Goal: Task Accomplishment & Management: Manage account settings

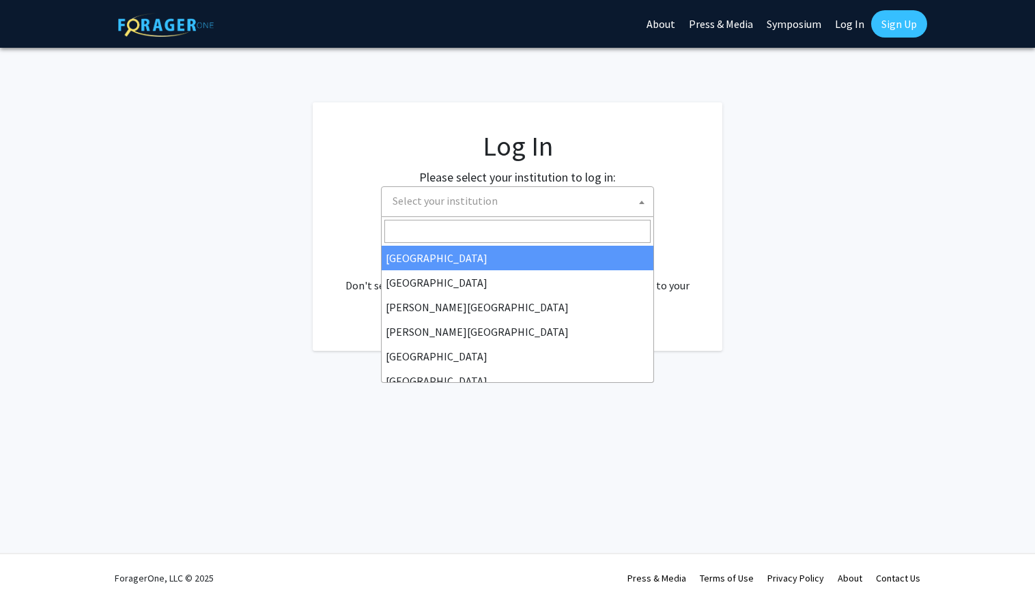
click at [492, 192] on span "Select your institution" at bounding box center [520, 201] width 266 height 28
select select "34"
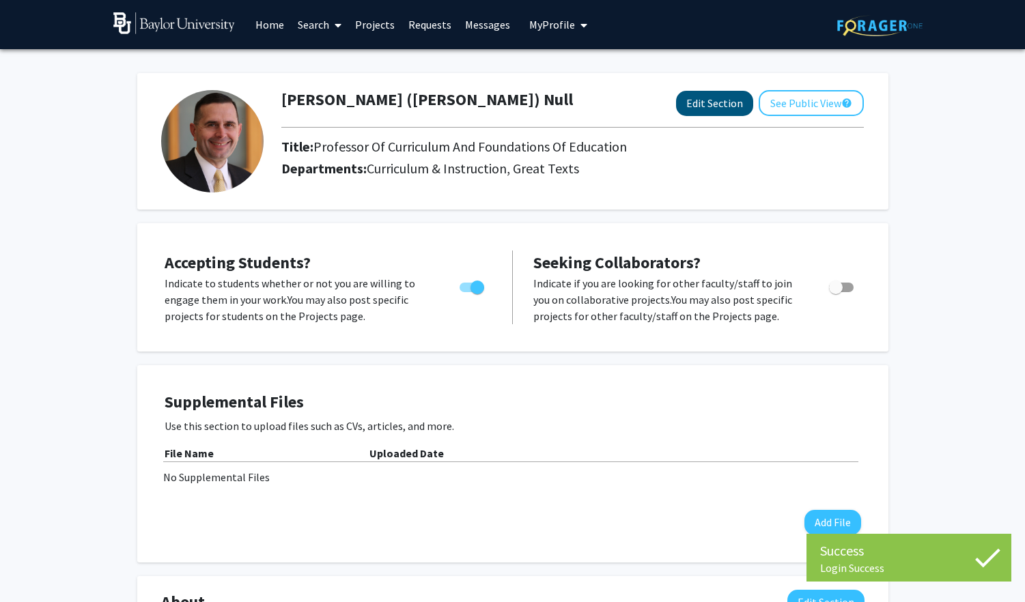
click at [721, 112] on button "Edit Section" at bounding box center [714, 103] width 77 height 25
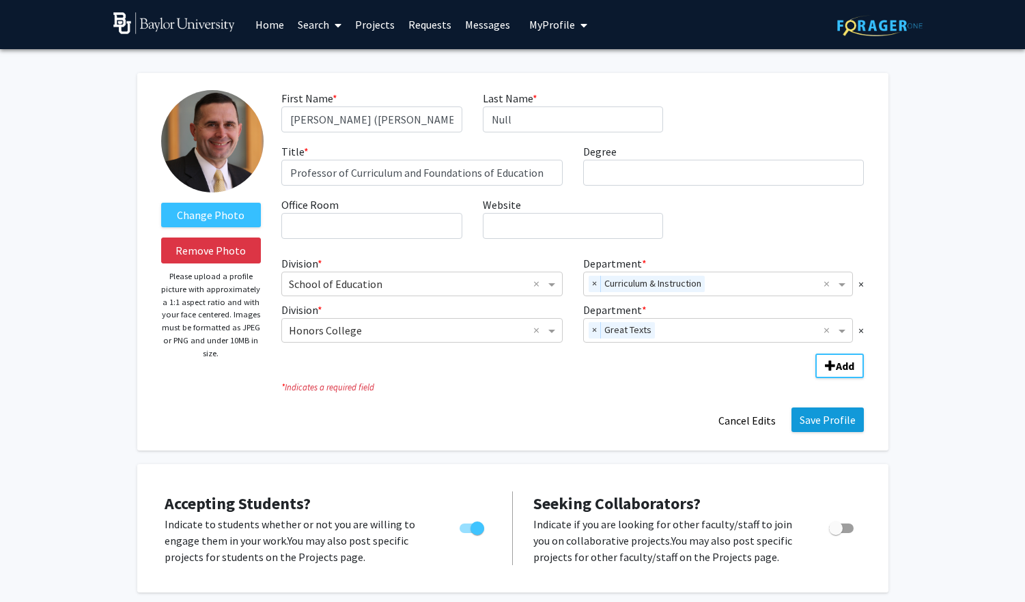
click at [810, 423] on button "Save Profile" at bounding box center [828, 420] width 72 height 25
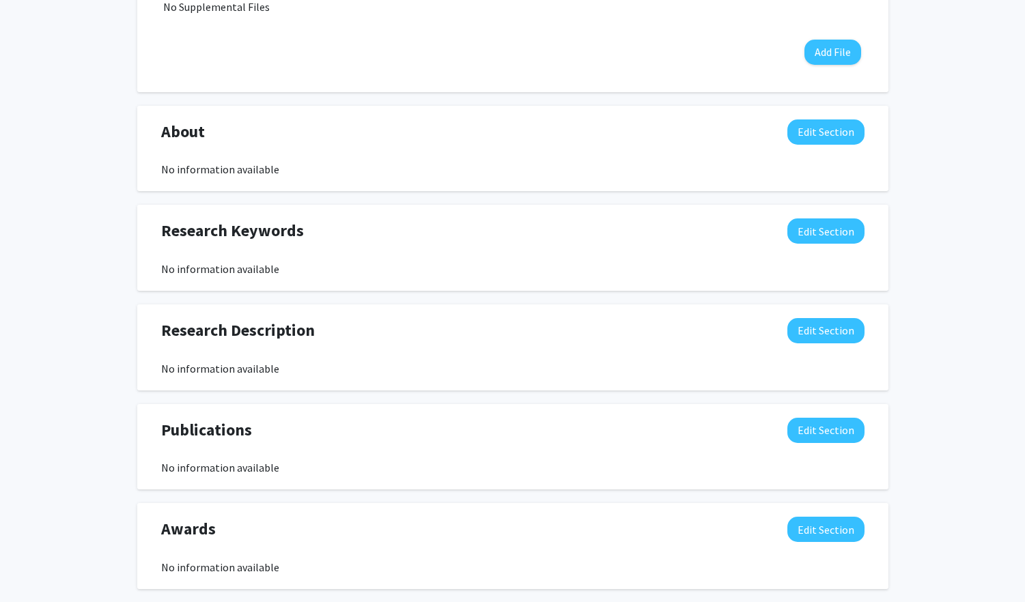
scroll to position [481, 0]
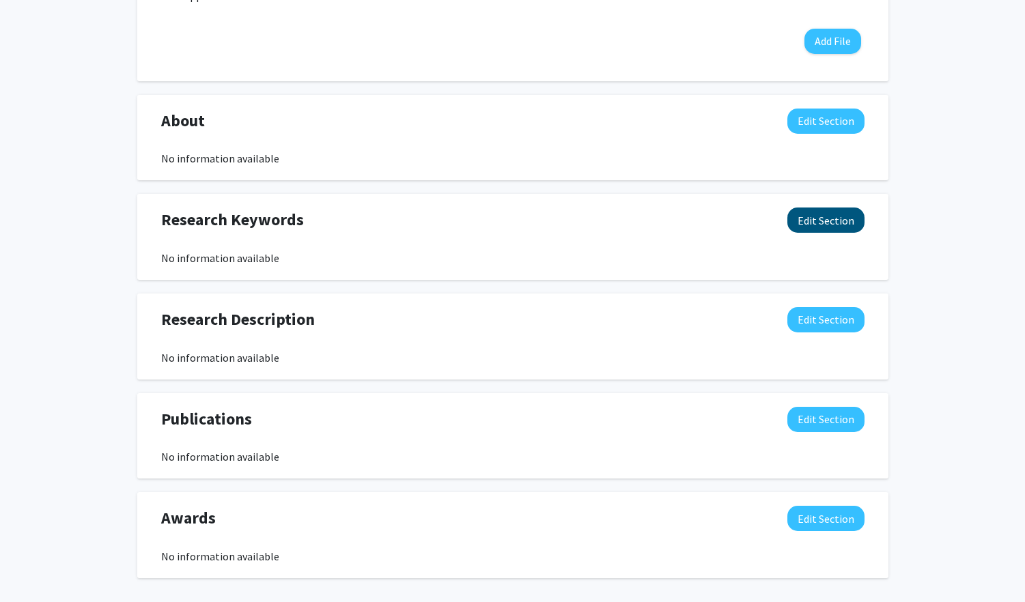
click at [807, 226] on button "Edit Section" at bounding box center [825, 220] width 77 height 25
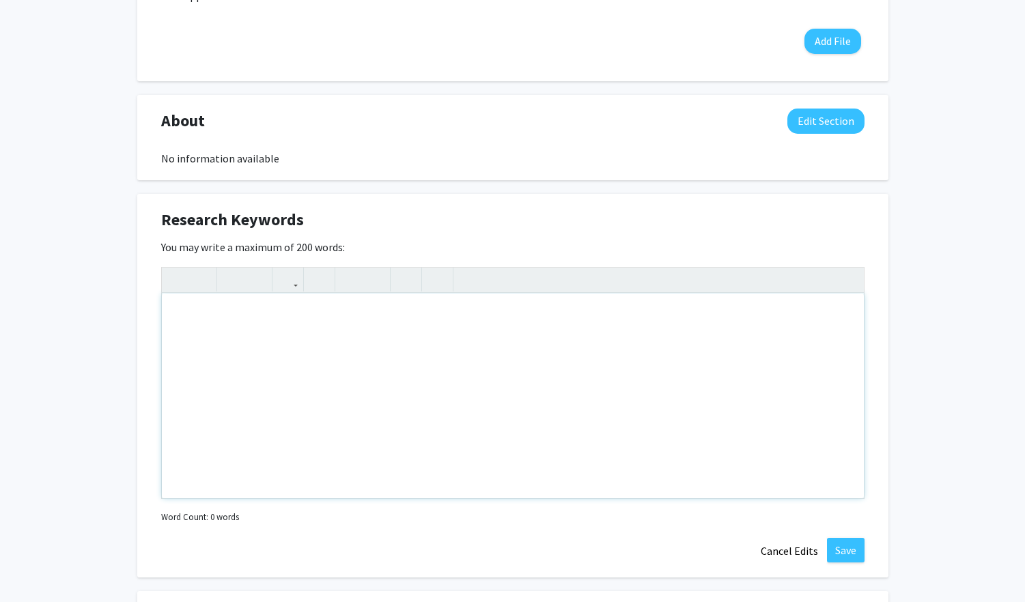
click at [293, 315] on div "Note to users with screen readers: Please deactivate our accessibility plugin f…" at bounding box center [513, 396] width 702 height 205
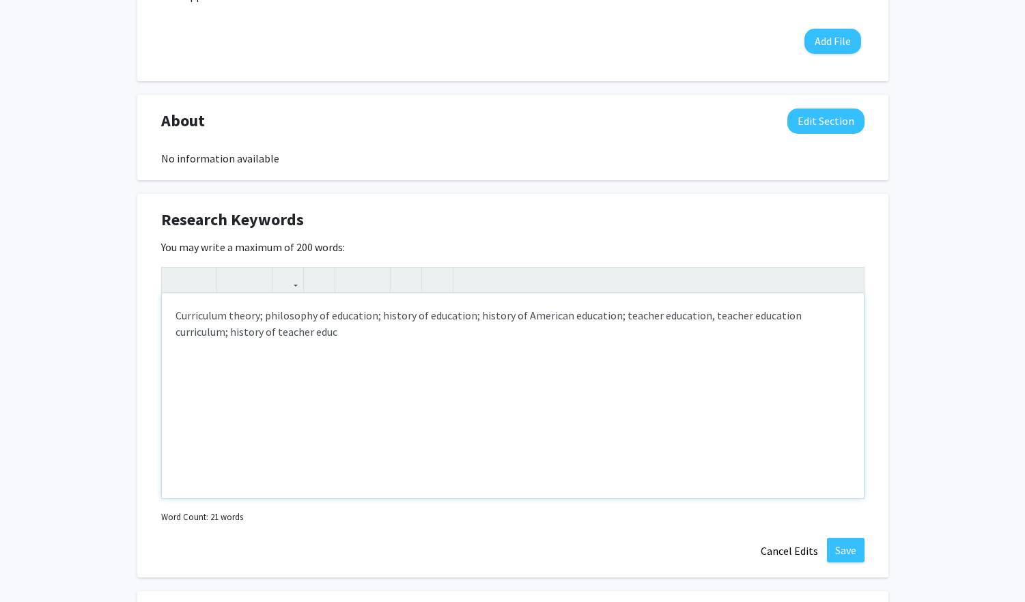
type textarea "Curriculum theory; philosophy of education; history of education; history of Am…"
click at [842, 551] on button "Save" at bounding box center [846, 550] width 38 height 25
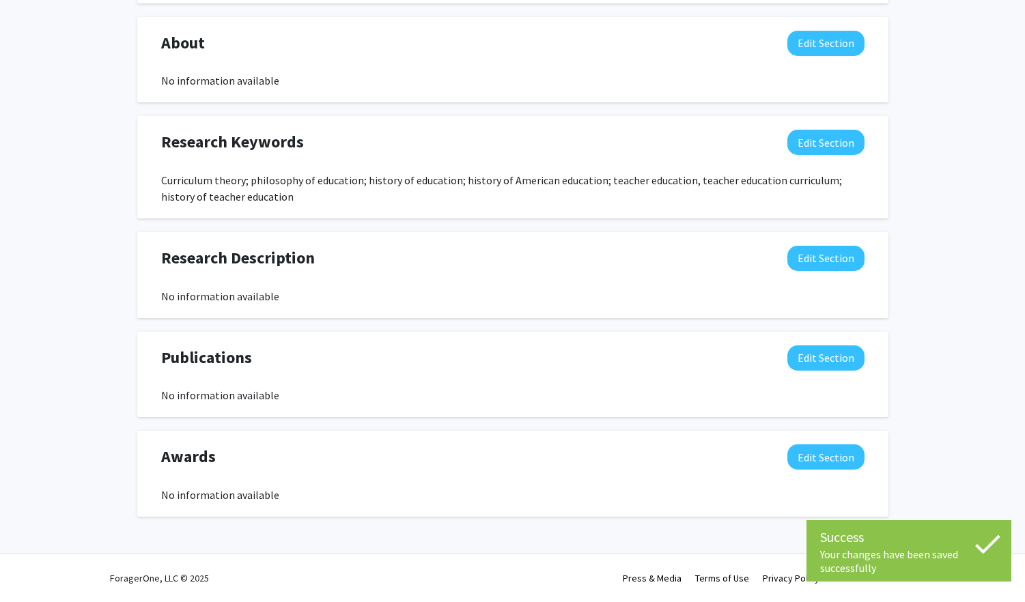
scroll to position [561, 0]
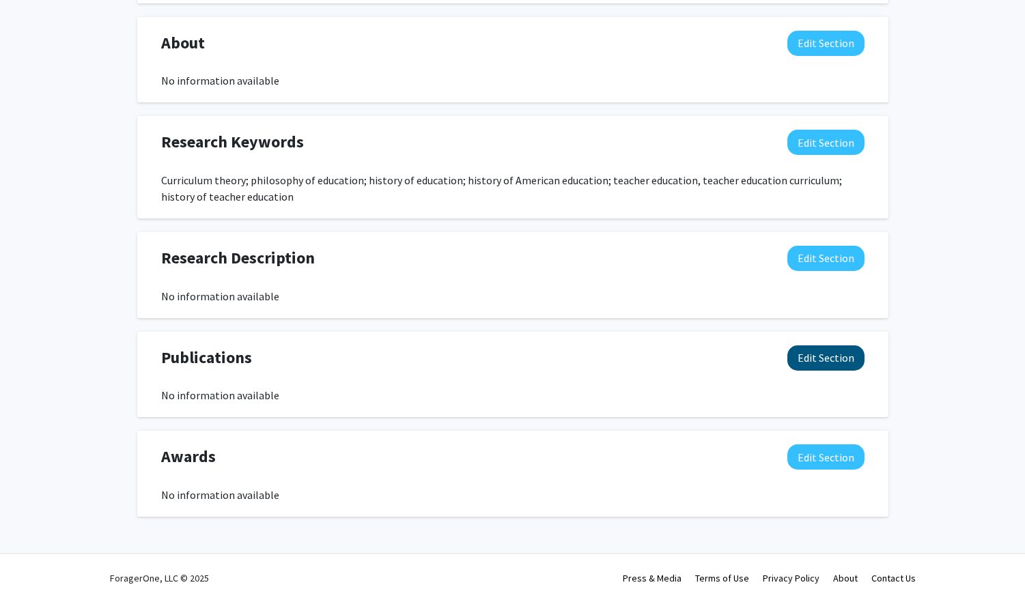
click at [828, 364] on button "Edit Section" at bounding box center [825, 358] width 77 height 25
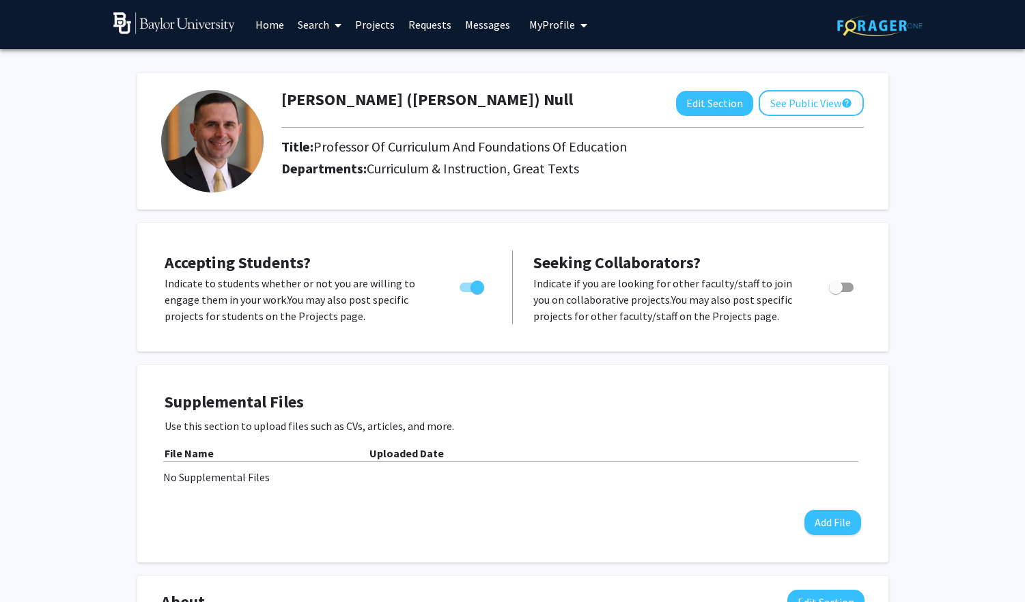
scroll to position [0, 0]
click at [842, 294] on span "Toggle" at bounding box center [836, 288] width 14 height 14
click at [836, 293] on input "Toggle" at bounding box center [835, 292] width 1 height 1
checkbox input "true"
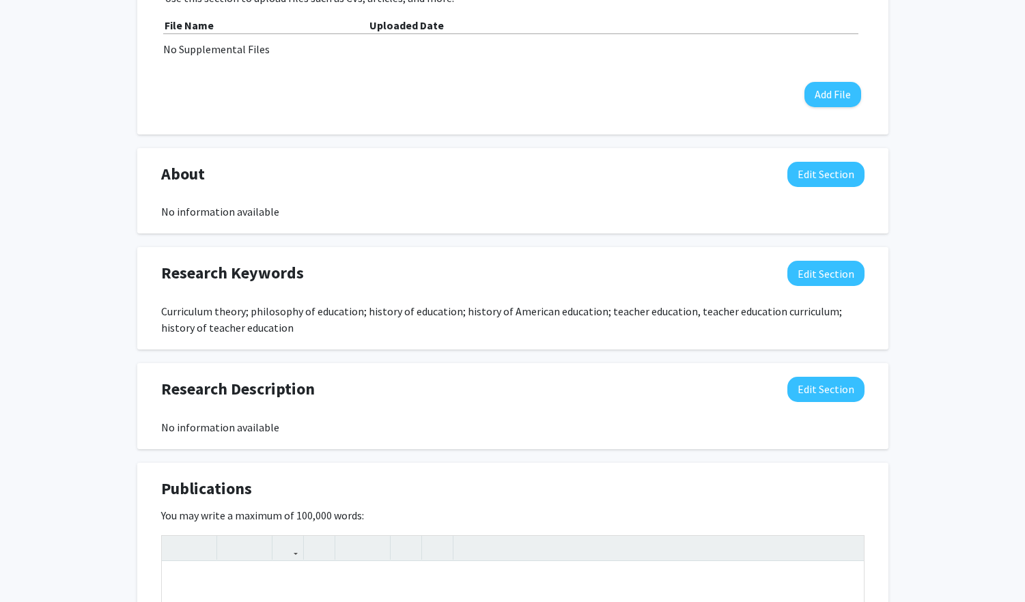
scroll to position [300, 0]
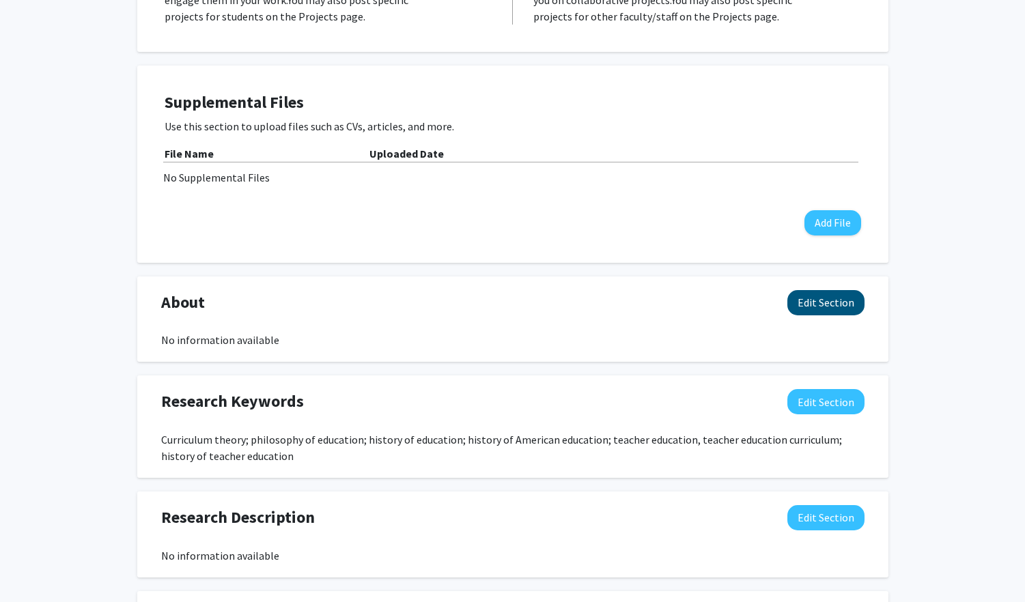
click at [828, 310] on button "Edit Section" at bounding box center [825, 302] width 77 height 25
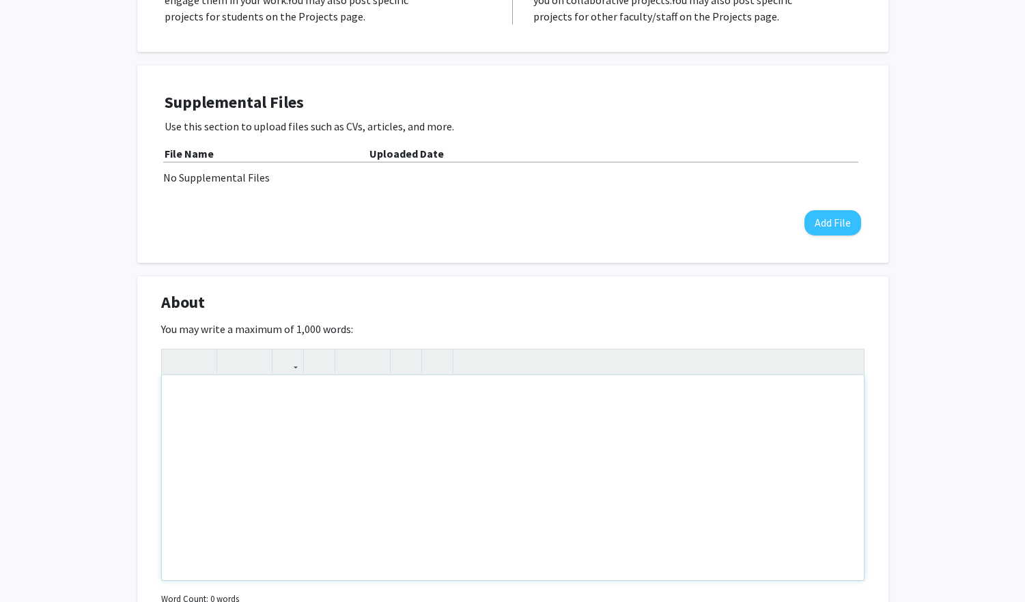
click at [350, 407] on div "Note to users with screen readers: Please deactivate our accessibility plugin f…" at bounding box center [513, 478] width 702 height 205
paste div "Note to users with screen readers: Please deactivate our accessibility plugin f…"
type textarea "<p>Dr. J. Wesley (Wes) Null serves as Baylor University's vice provost for unde…"
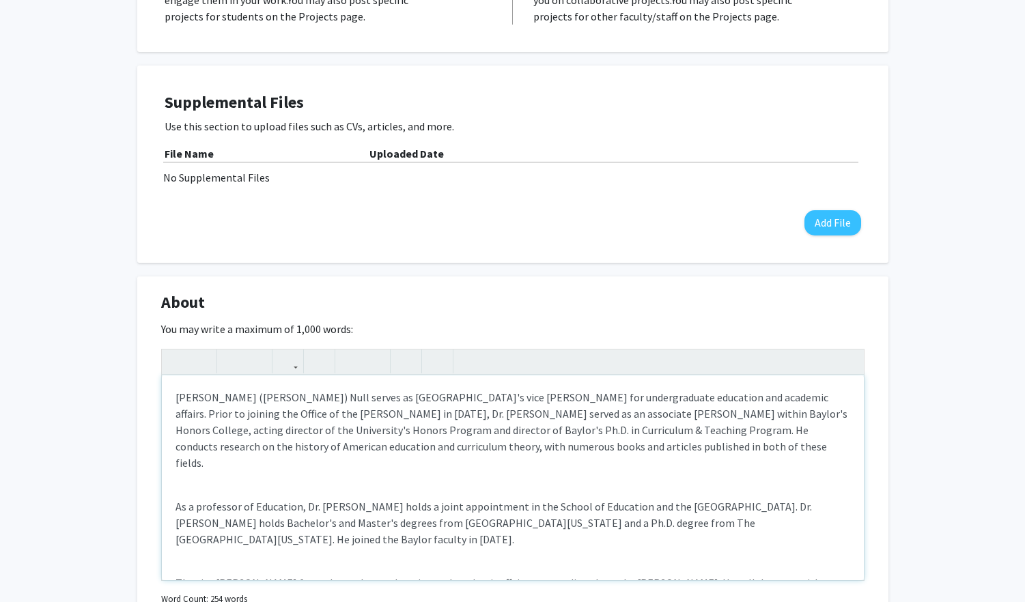
scroll to position [0, 0]
click at [352, 471] on div "Dr. J. Wesley (Wes) Null serves as Baylor University's vice provost for undergr…" at bounding box center [513, 478] width 702 height 205
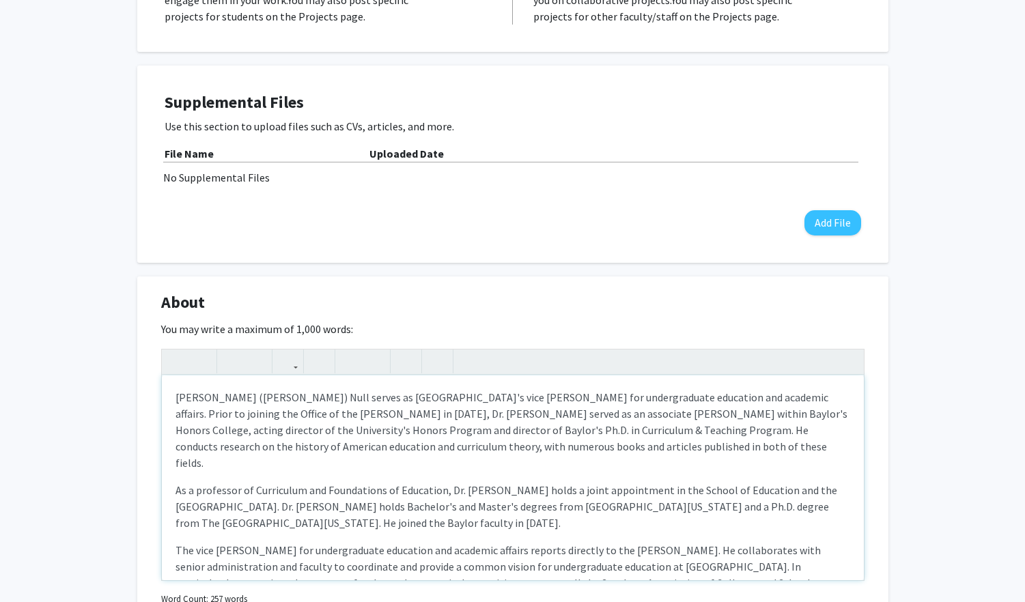
type textarea "<p>Dr. J. Wesley (Wes) Null serves as Baylor University's vice provost for unde…"
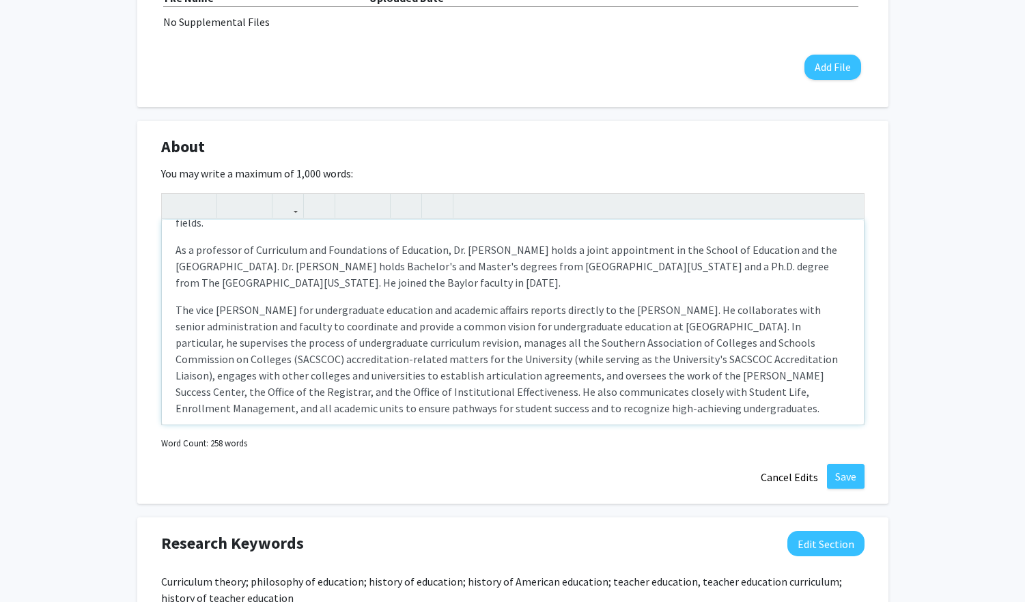
scroll to position [481, 0]
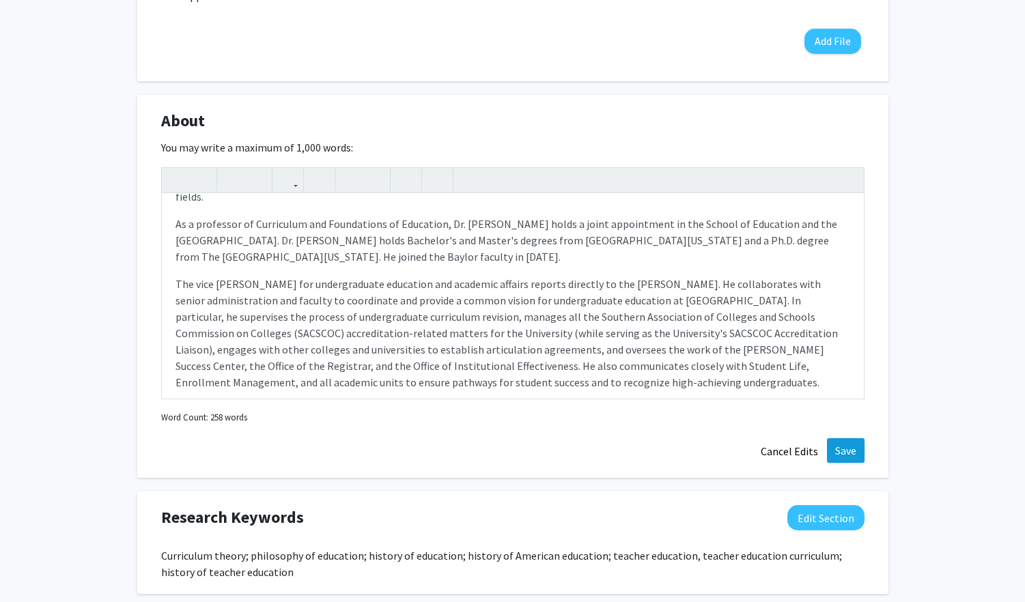
click at [845, 451] on button "Save" at bounding box center [846, 450] width 38 height 25
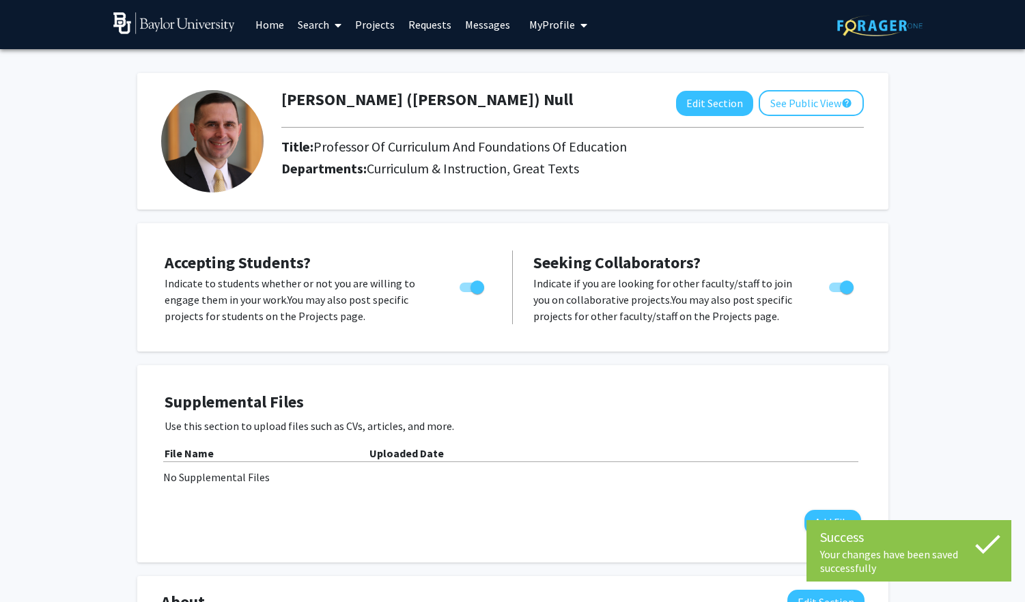
scroll to position [0, 0]
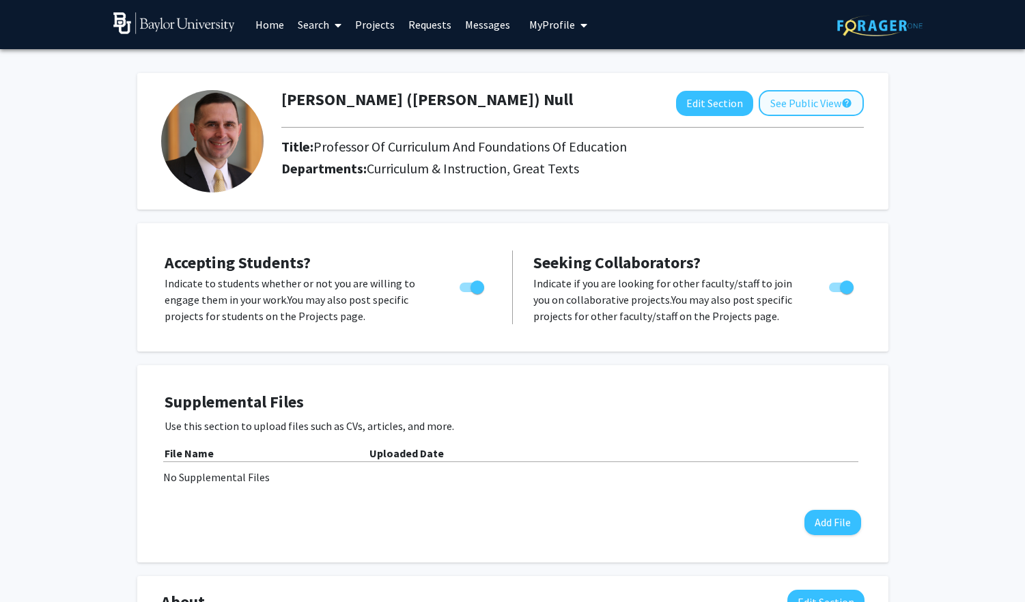
click at [809, 112] on button "See Public View help" at bounding box center [811, 103] width 105 height 26
click at [725, 104] on button "Edit Section" at bounding box center [714, 103] width 77 height 25
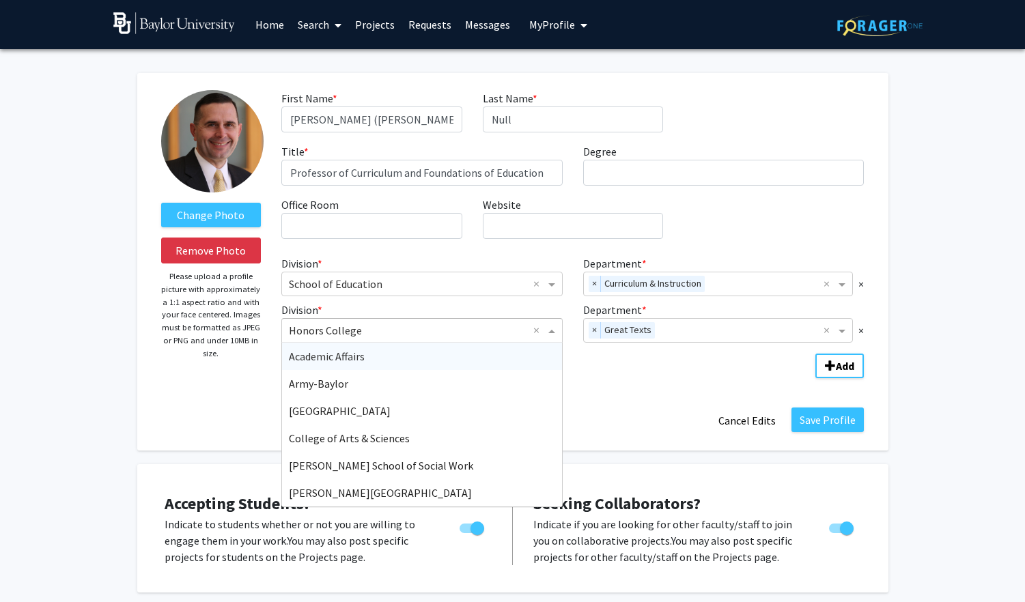
click at [555, 335] on span "Division" at bounding box center [553, 330] width 17 height 16
click at [721, 242] on div "First Name * required J. Wesley (Wes) Last Name * required Null Title * require…" at bounding box center [572, 170] width 603 height 160
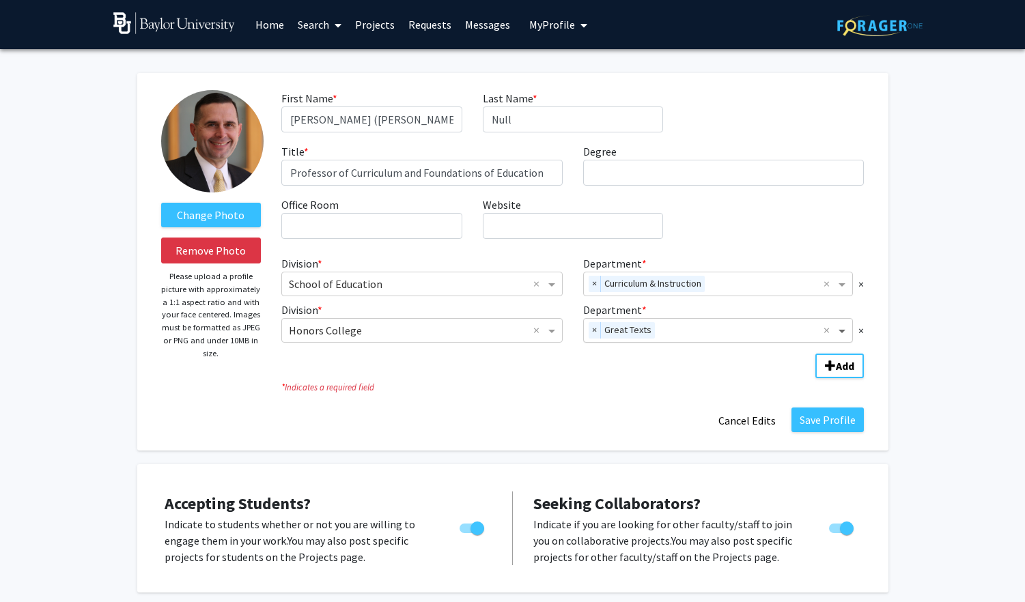
click at [841, 335] on span "Department" at bounding box center [843, 330] width 17 height 16
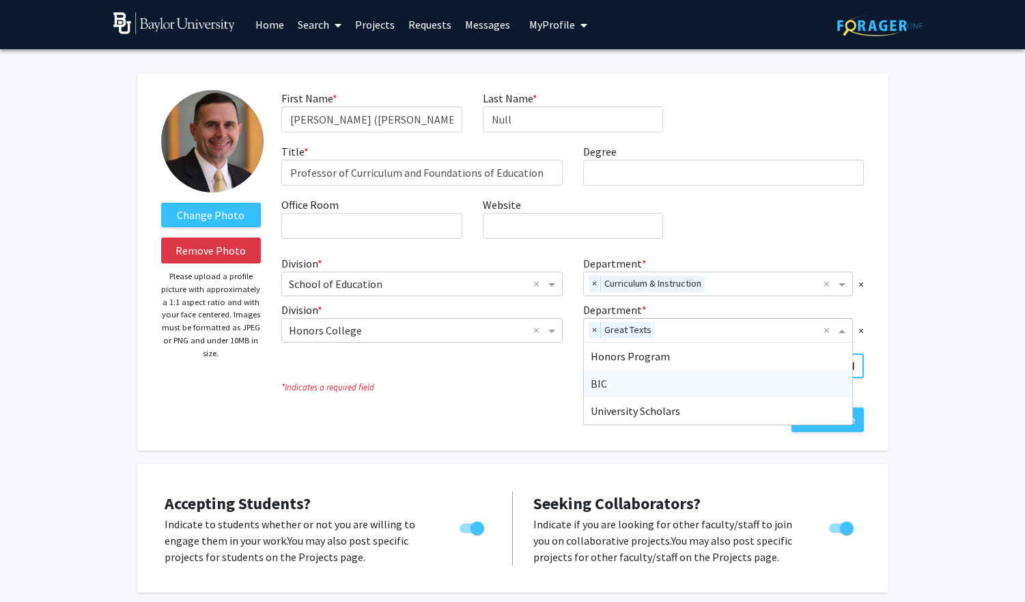
click at [754, 379] on div "BIC" at bounding box center [718, 383] width 269 height 27
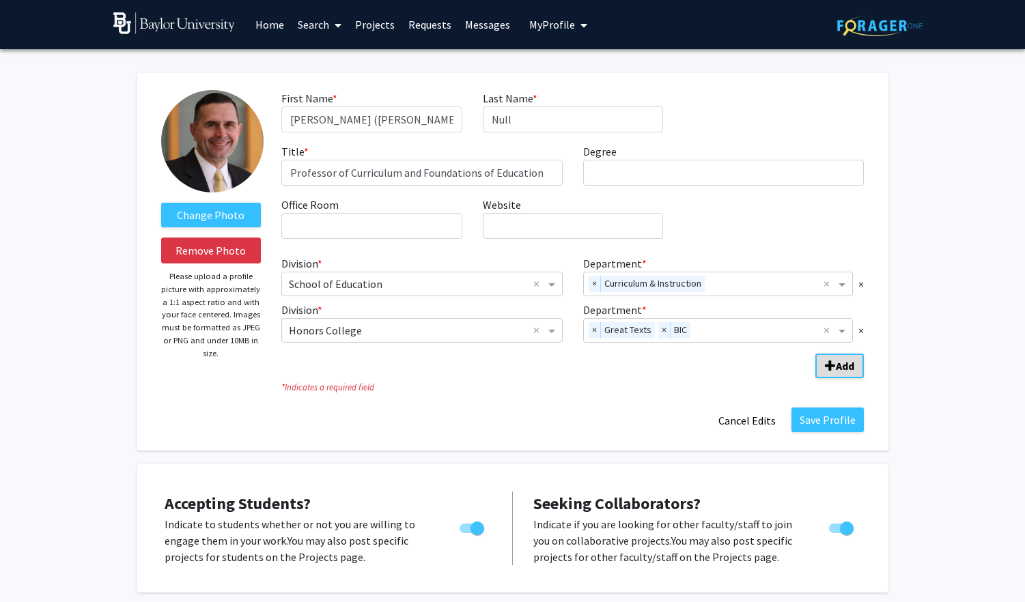
click at [832, 364] on span "Add Division/Department" at bounding box center [830, 366] width 11 height 11
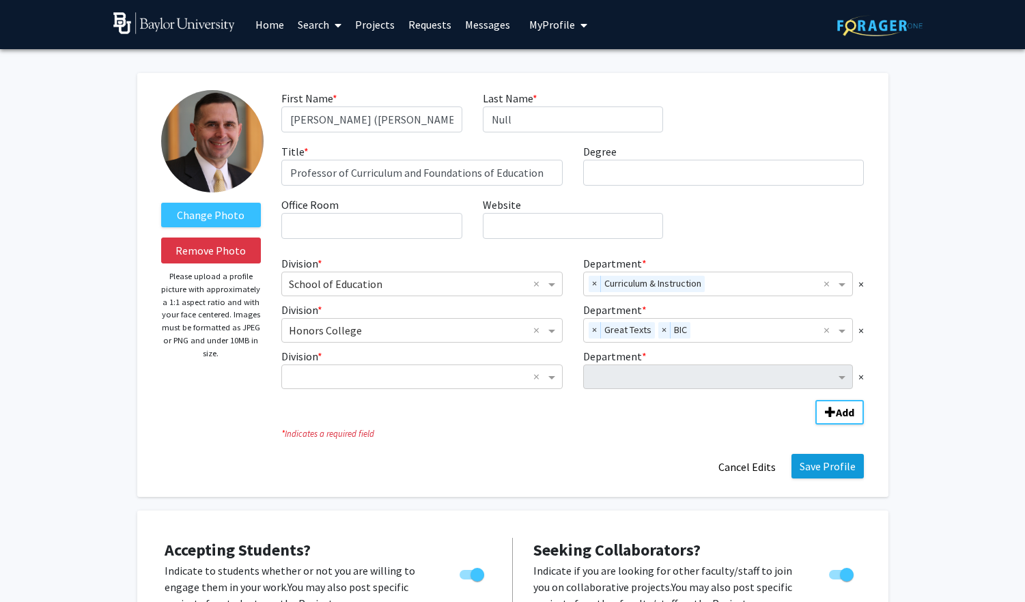
click at [831, 472] on button "Save Profile" at bounding box center [828, 466] width 72 height 25
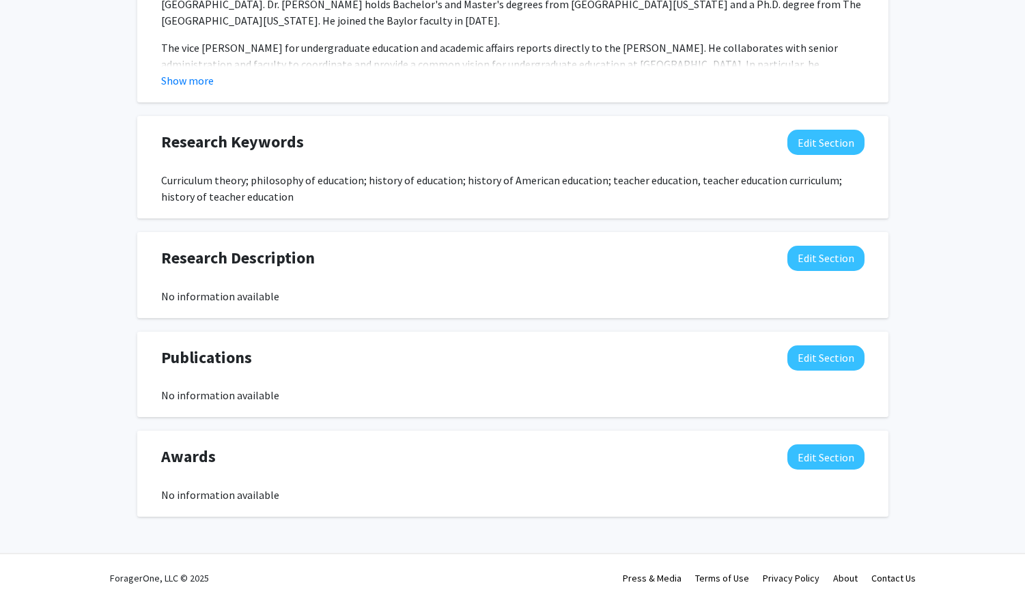
scroll to position [730, 0]
click at [816, 359] on button "Edit Section" at bounding box center [825, 358] width 77 height 25
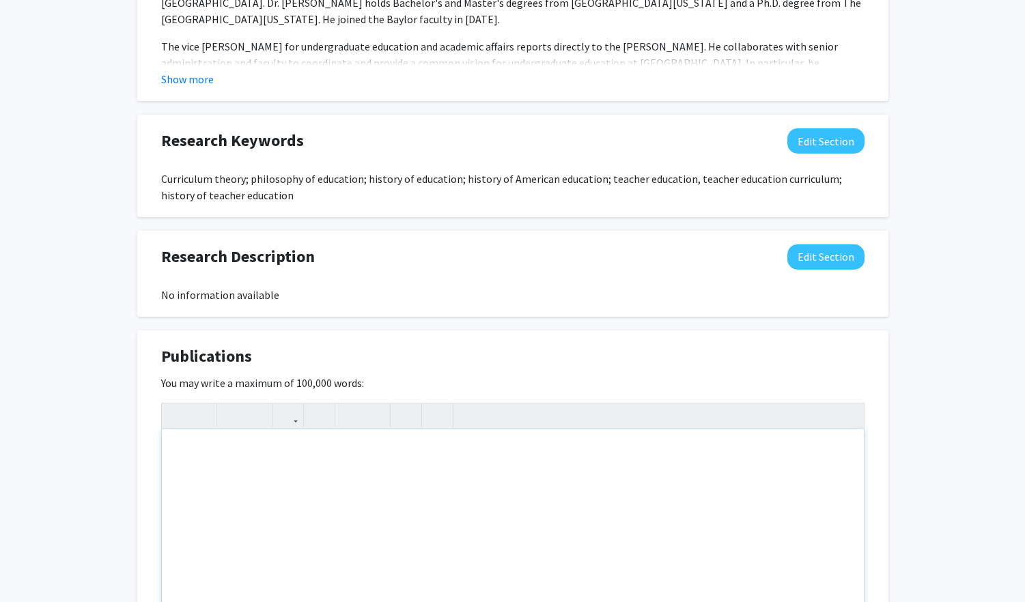
click at [326, 453] on div "Note to users with screen readers: Please deactivate our accessibility plugin f…" at bounding box center [513, 532] width 702 height 205
paste div "Note to users with screen readers: Please deactivate our accessibility plugin f…"
type textarea "<p>10. * Wesley Null, Curriculum Leadership: Virtues for a Changing World (New …"
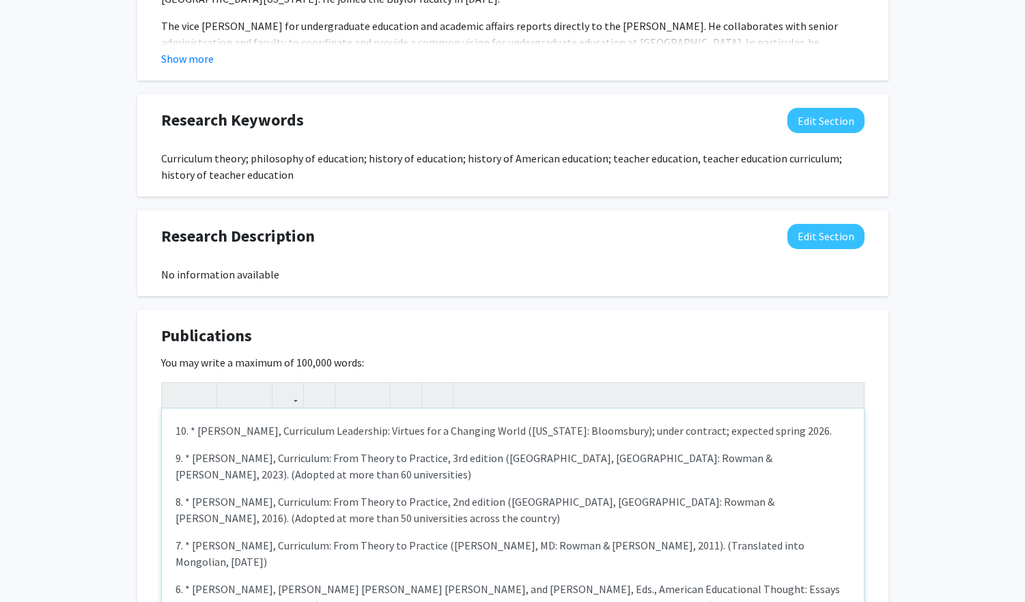
scroll to position [746, 0]
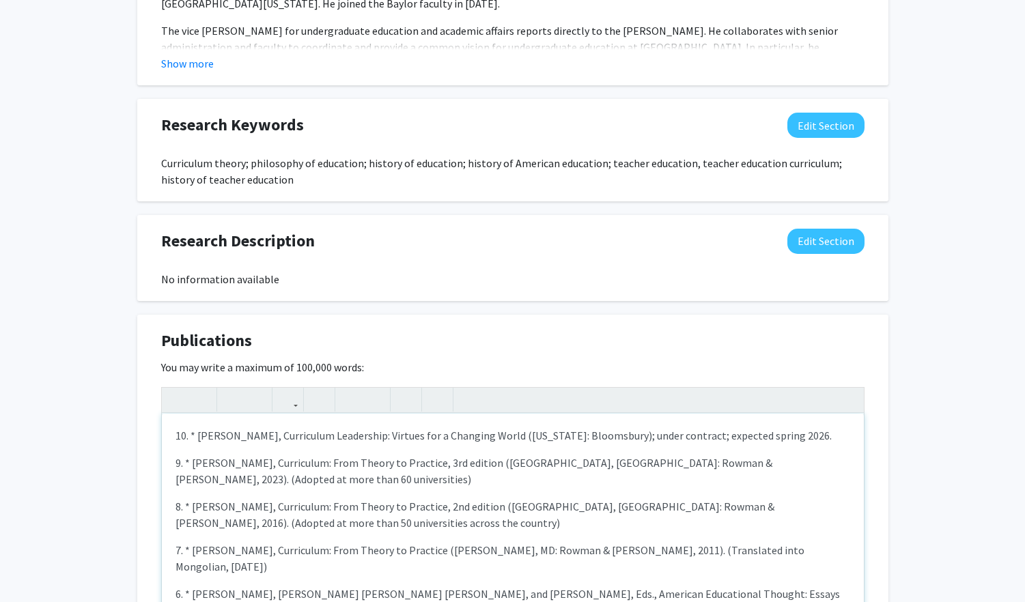
click at [233, 463] on div "10. * Wesley Null, Curriculum Leadership: Virtues for a Changing World (New Yor…" at bounding box center [513, 516] width 702 height 205
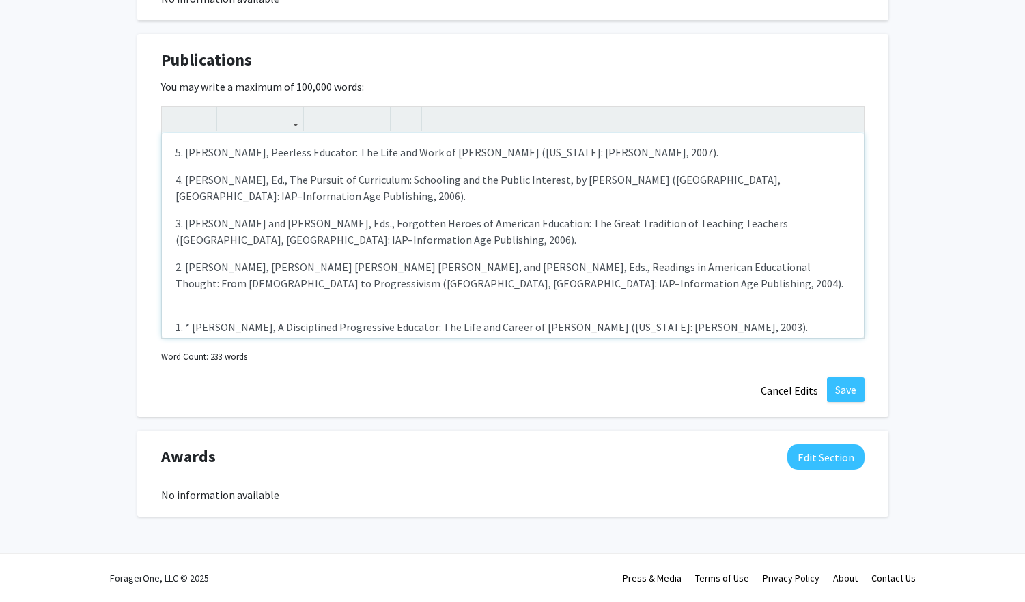
scroll to position [205, 0]
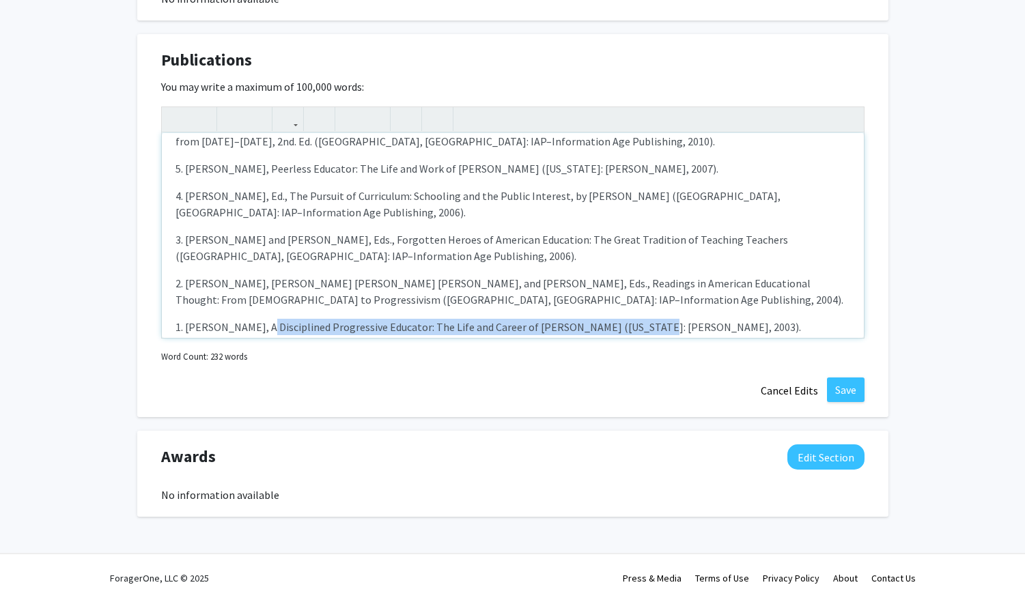
drag, startPoint x: 255, startPoint y: 278, endPoint x: 628, endPoint y: 285, distance: 373.0
click at [628, 319] on p "1. J. Wesley Null, A Disciplined Progressive Educator: The Life and Career of W…" at bounding box center [513, 327] width 675 height 16
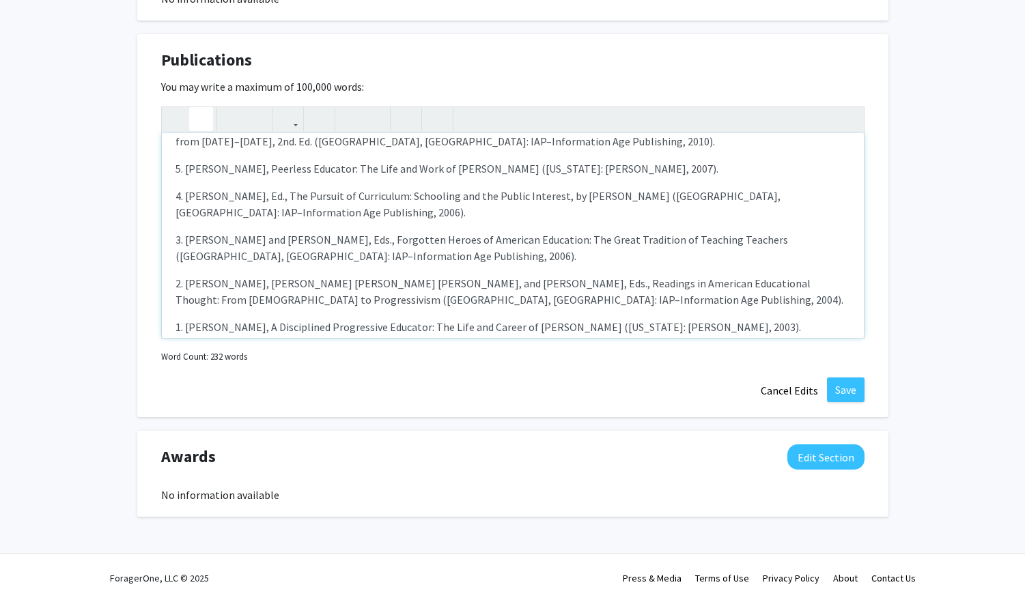
click at [205, 120] on icon "button" at bounding box center [201, 119] width 12 height 23
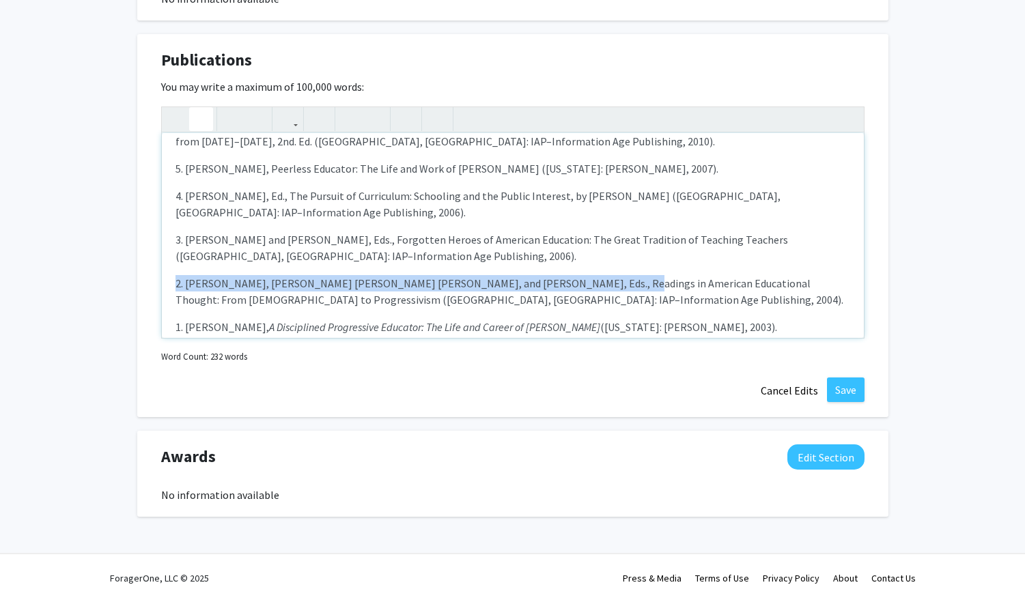
scroll to position [194, 0]
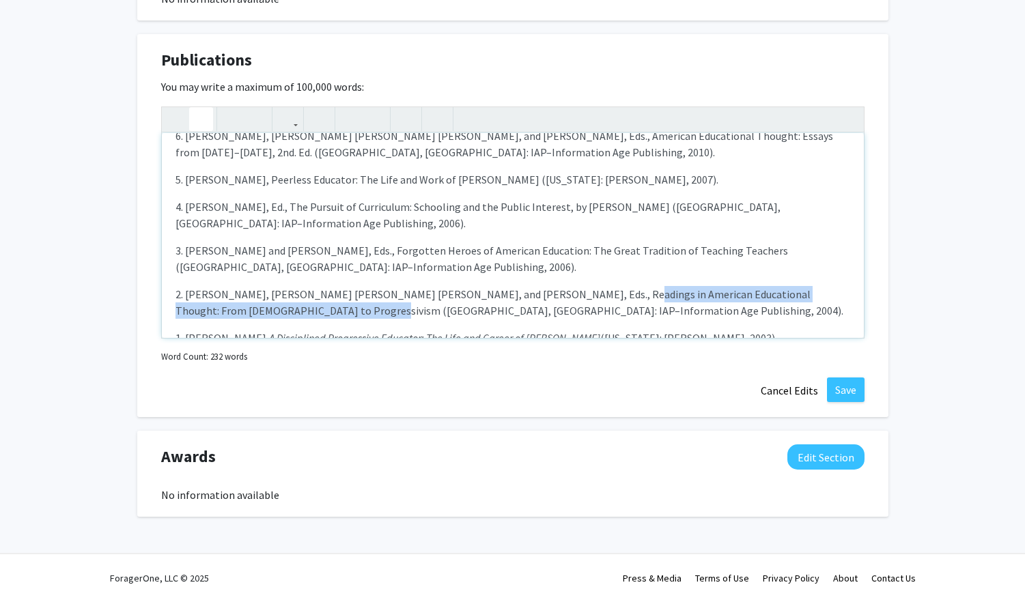
drag, startPoint x: 568, startPoint y: 234, endPoint x: 301, endPoint y: 264, distance: 268.7
click at [301, 286] on p "2. Andrew J. Milson, Chara Haeussler Bohan, Perry L. Glanzer, and J. Wesley Nul…" at bounding box center [513, 302] width 675 height 33
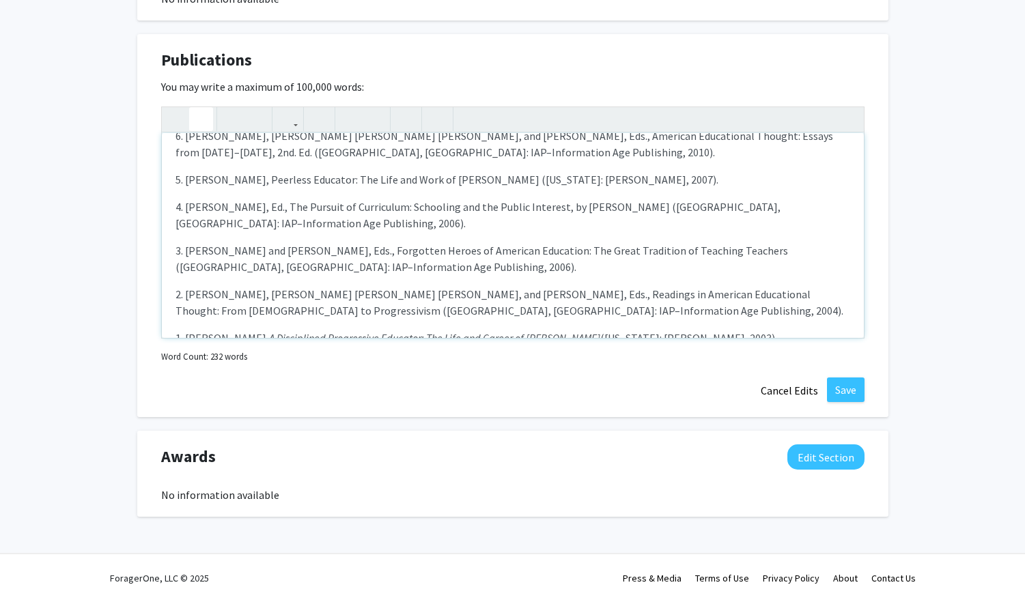
click at [202, 119] on icon "button" at bounding box center [201, 119] width 12 height 23
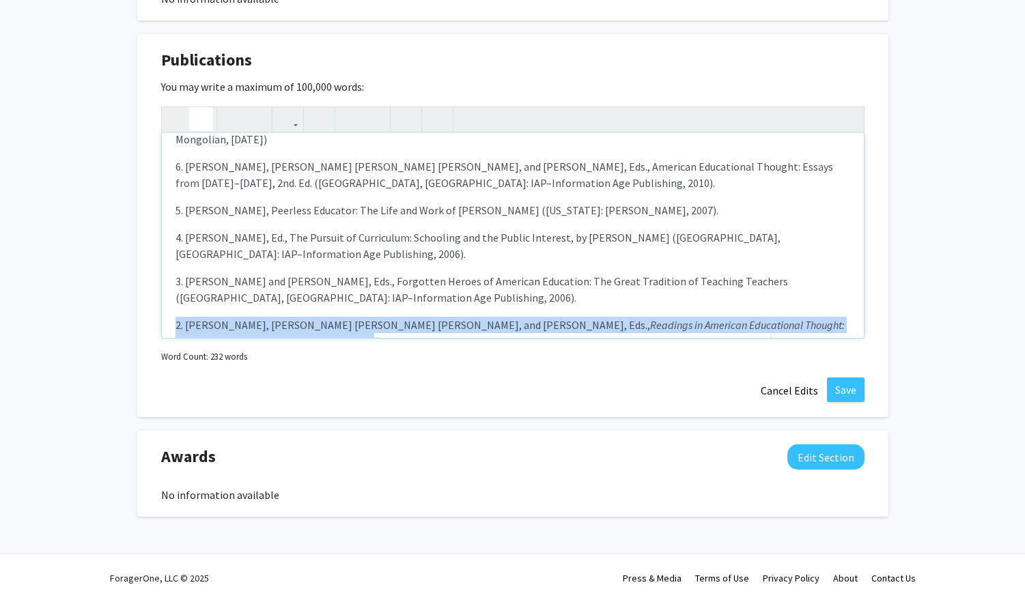
scroll to position [161, 0]
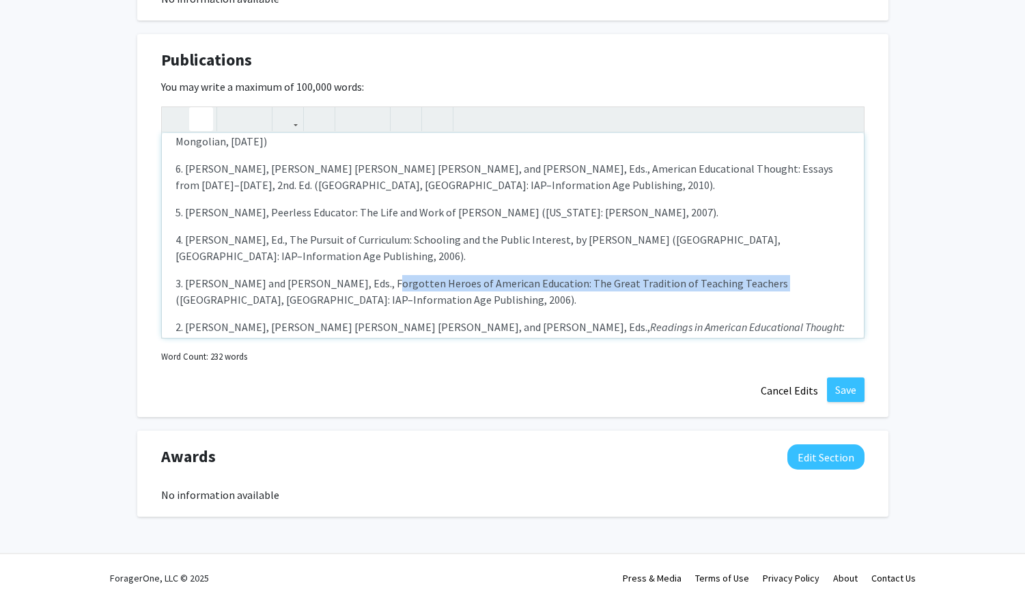
drag, startPoint x: 361, startPoint y: 232, endPoint x: 734, endPoint y: 236, distance: 372.9
click at [734, 275] on p "3. J. Wesley Null and Diane Ravitch, Eds., Forgotten Heroes of American Educati…" at bounding box center [513, 291] width 675 height 33
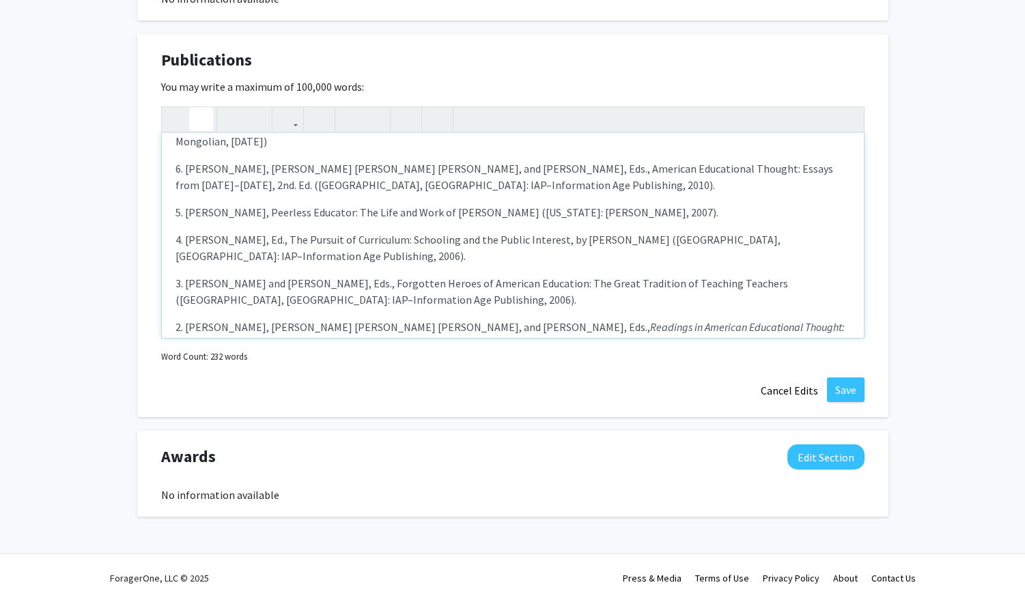
click at [203, 123] on icon "button" at bounding box center [201, 119] width 12 height 23
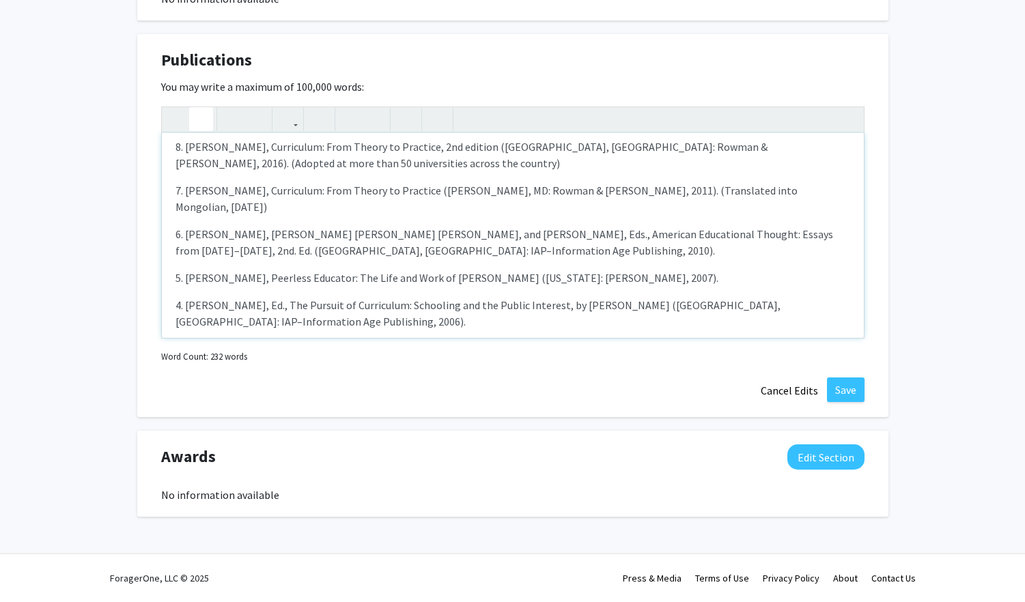
scroll to position [81, 0]
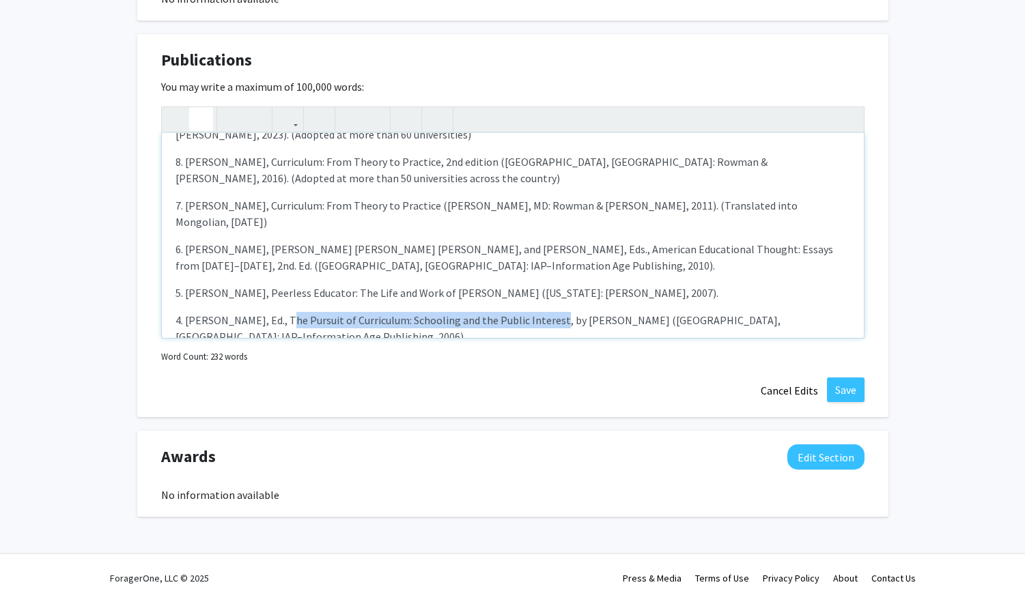
drag, startPoint x: 274, startPoint y: 273, endPoint x: 542, endPoint y: 278, distance: 267.8
click at [542, 312] on p "4. J. Wesley Null, Ed., The Pursuit of Curriculum: Schooling and the Public Int…" at bounding box center [513, 328] width 675 height 33
click at [201, 112] on icon "button" at bounding box center [201, 119] width 12 height 23
click at [201, 120] on icon "button" at bounding box center [201, 119] width 12 height 23
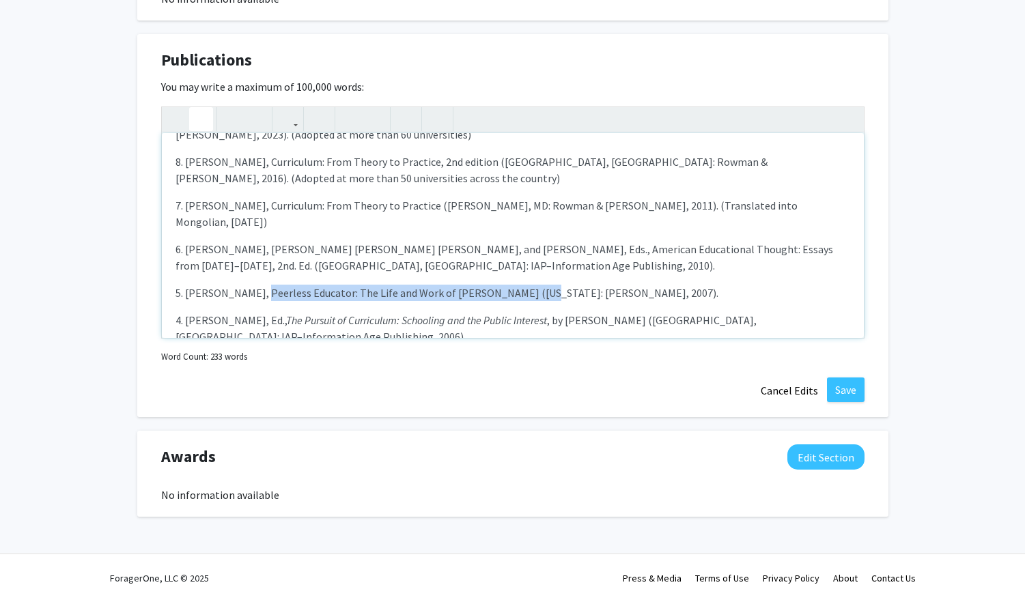
drag, startPoint x: 251, startPoint y: 244, endPoint x: 516, endPoint y: 247, distance: 265.0
click at [516, 285] on p "5. J. Wesley Null, Peerless Educator: The Life and Work of Isaac Leon Kandel (N…" at bounding box center [513, 293] width 675 height 16
click at [199, 121] on icon "button" at bounding box center [201, 119] width 12 height 23
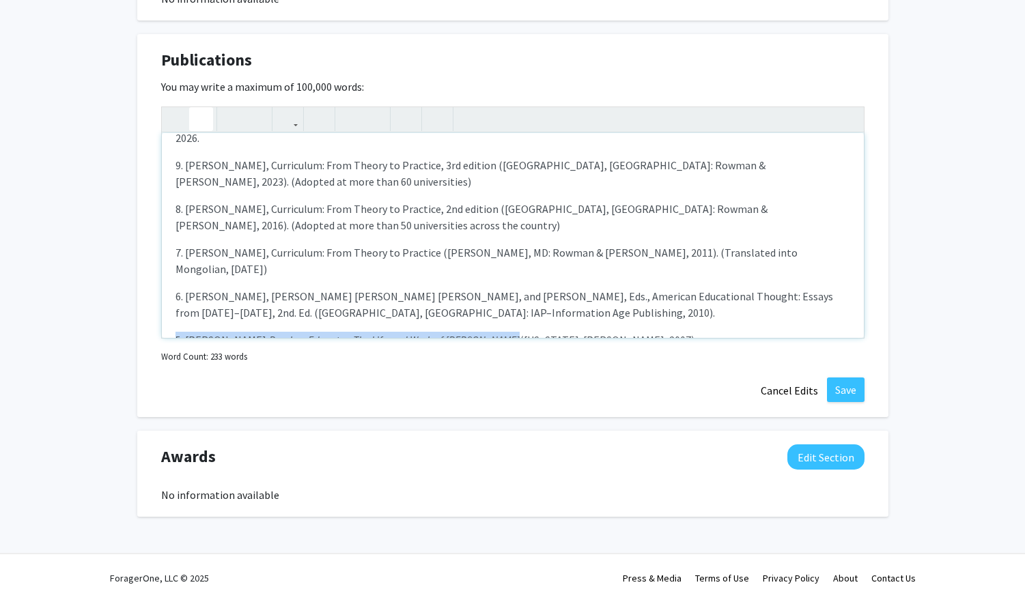
scroll to position [31, 0]
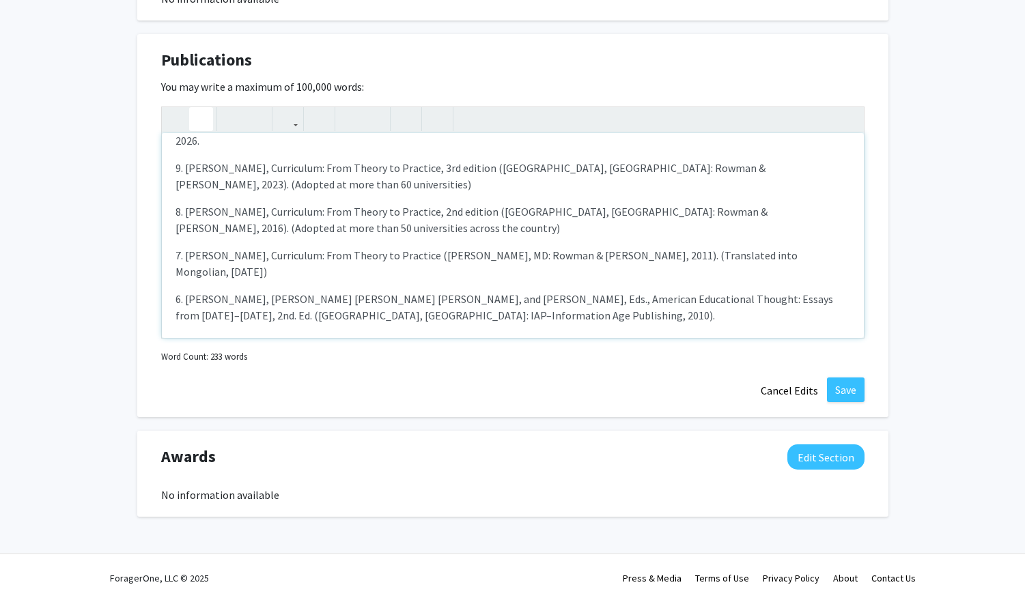
click at [568, 291] on p "6. Andrew J. Milson, Chara Haeussler Bohan, Perry L. Glanzer, and J. Wesley Nul…" at bounding box center [513, 307] width 675 height 33
click at [820, 291] on p "6. Andrew J. Milson, Chara Haeussler Bohan, Perry L. Glanzer, and J. Wesley Nul…" at bounding box center [513, 307] width 675 height 33
click at [201, 122] on icon "button" at bounding box center [201, 119] width 12 height 23
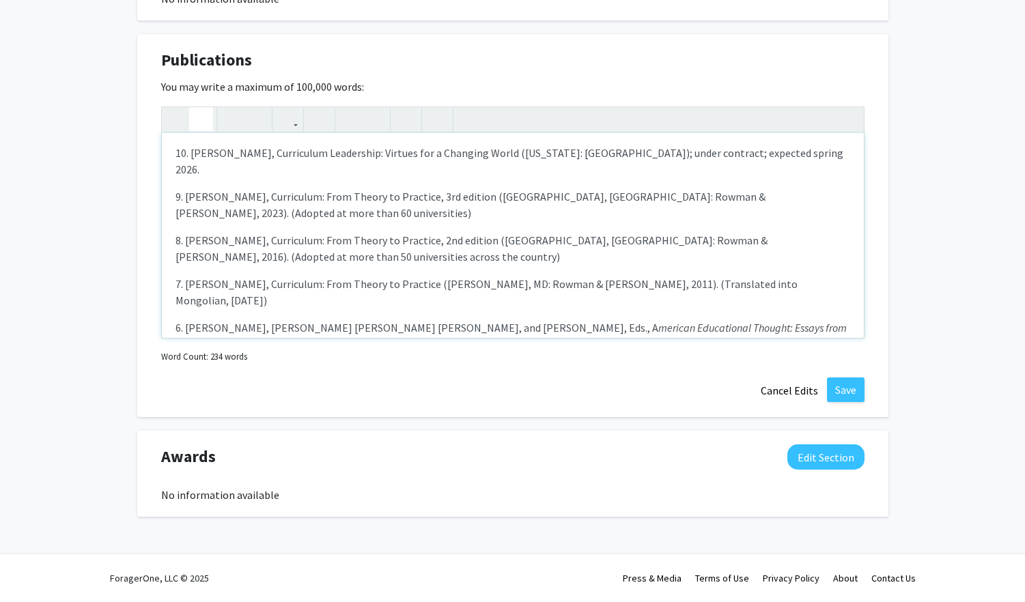
scroll to position [1, 0]
drag, startPoint x: 565, startPoint y: 284, endPoint x: 626, endPoint y: 284, distance: 61.5
click at [626, 321] on p "6. Andrew J. Milson, Chara Haeussler Bohan, Perry L. Glanzer, and J. Wesley Nul…" at bounding box center [513, 337] width 675 height 33
drag, startPoint x: 244, startPoint y: 250, endPoint x: 410, endPoint y: 250, distance: 166.0
click at [410, 277] on p "7. Wesley Null, Curriculum: From Theory to Practice (Lanham, MD: Rowman & Littl…" at bounding box center [513, 293] width 675 height 33
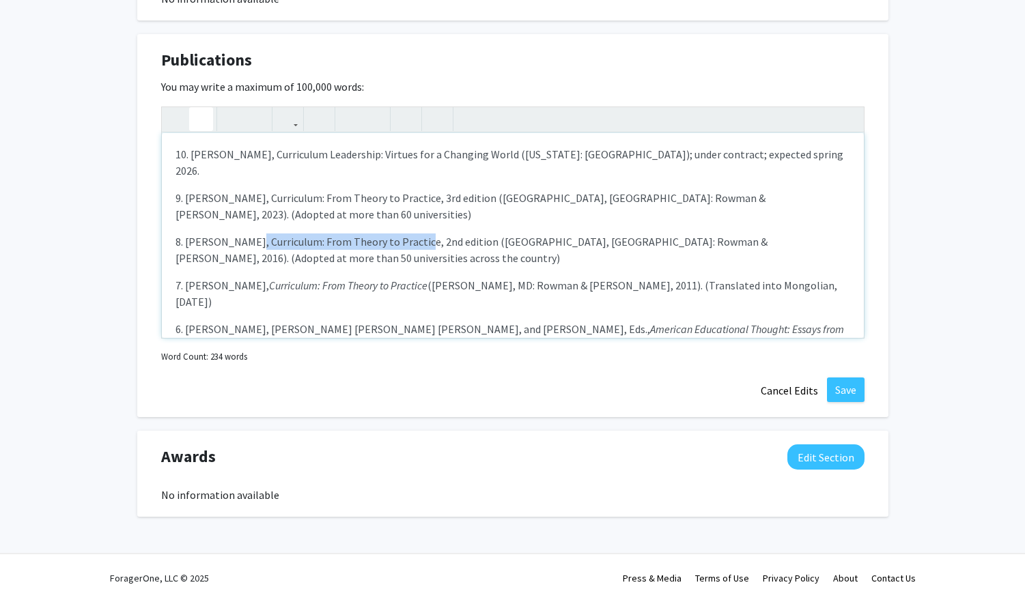
drag, startPoint x: 245, startPoint y: 207, endPoint x: 411, endPoint y: 208, distance: 166.0
click at [411, 234] on p "8. Wesley Null, Curriculum: From Theory to Practice, 2nd edition (Lanham, MD: R…" at bounding box center [513, 250] width 675 height 33
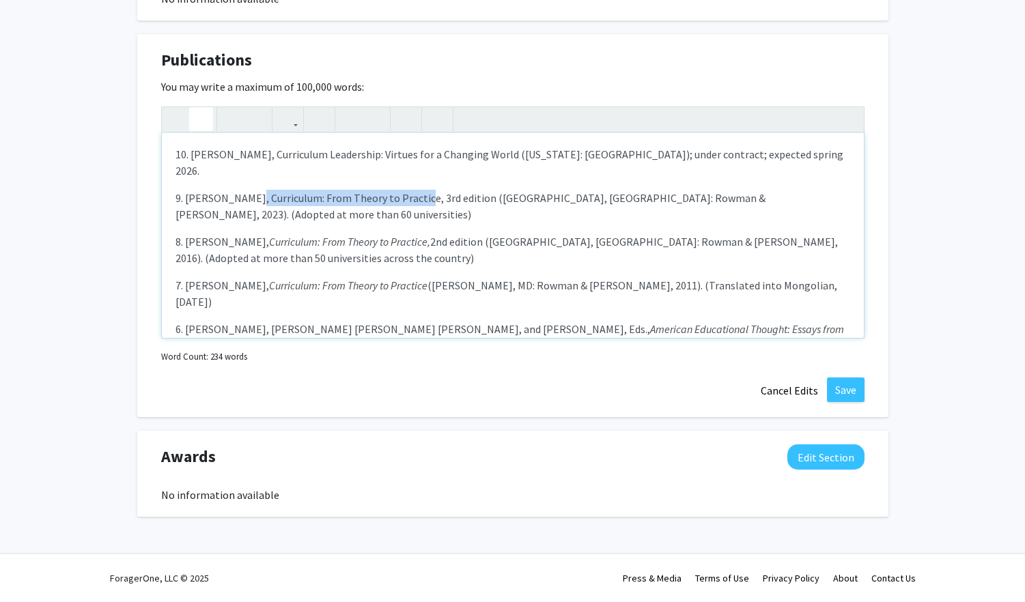
drag, startPoint x: 249, startPoint y: 178, endPoint x: 410, endPoint y: 177, distance: 161.2
click at [410, 190] on p "9. Wesley Null, Curriculum: From Theory to Practice, 3rd edition (Lanham, MD: R…" at bounding box center [513, 206] width 675 height 33
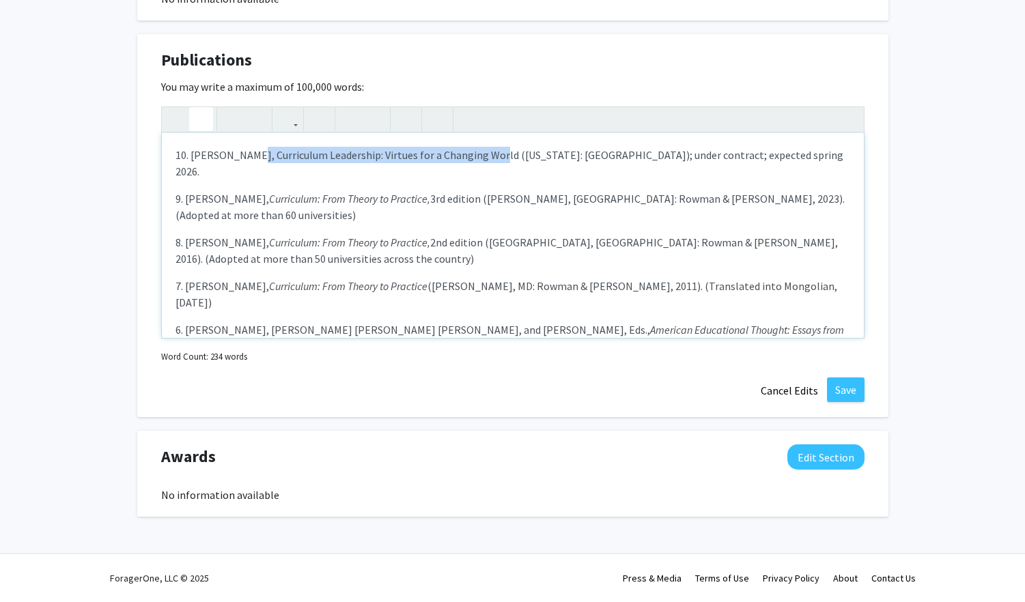
drag, startPoint x: 247, startPoint y: 154, endPoint x: 484, endPoint y: 155, distance: 237.0
click at [484, 155] on p "10. Wesley Null, Curriculum Leadership: Virtues for a Changing World (New York:…" at bounding box center [513, 163] width 675 height 33
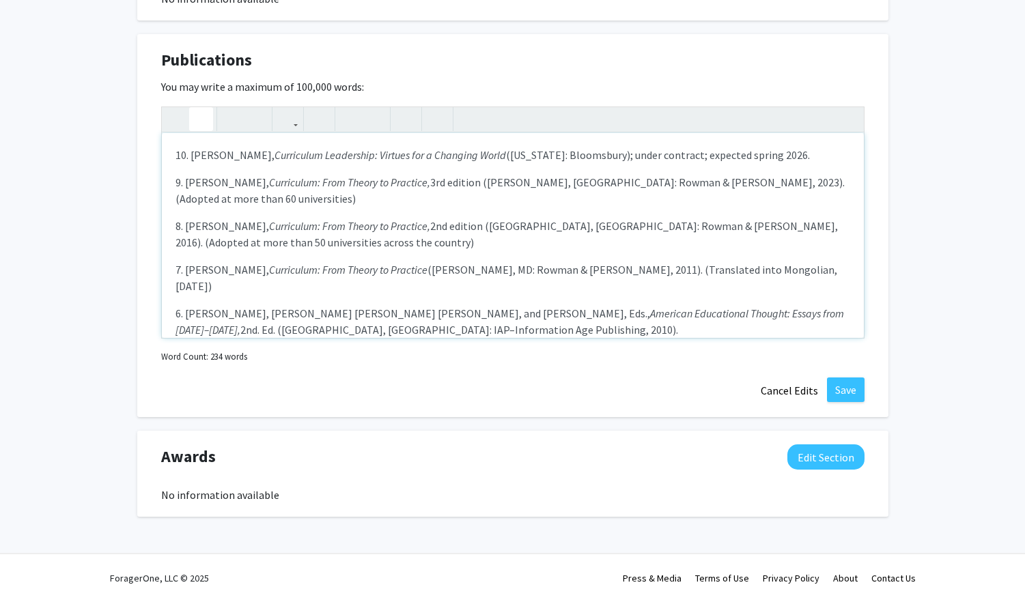
click at [771, 156] on p "10. Wesley Null, Curriculum Leadership: Virtues for a Changing World (New York:…" at bounding box center [513, 155] width 675 height 16
type textarea "<p>10. Wesley Null,<em> Curriculum Leadership: Virtues for a Changing World</em…"
click at [852, 397] on button "Save" at bounding box center [846, 390] width 38 height 25
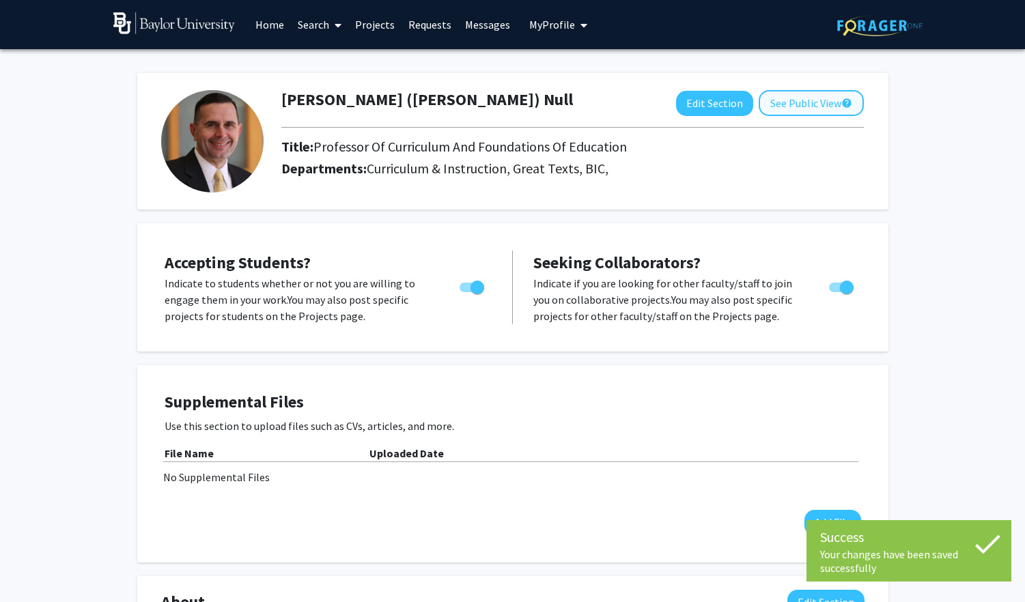
click at [793, 110] on button "See Public View help" at bounding box center [811, 103] width 105 height 26
